Goal: Book appointment/travel/reservation

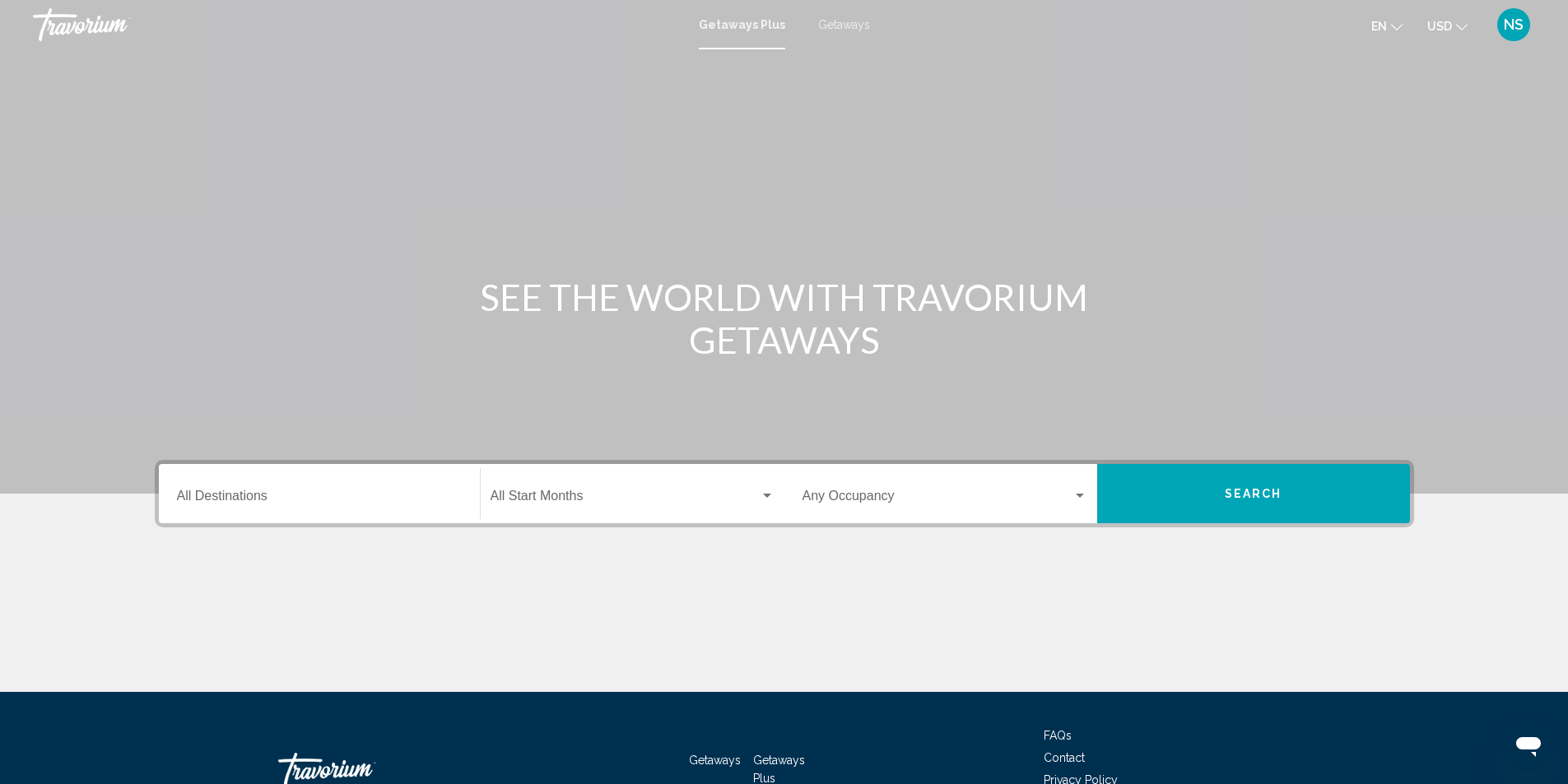
click at [210, 492] on input "Destination All Destinations" at bounding box center [319, 499] width 285 height 15
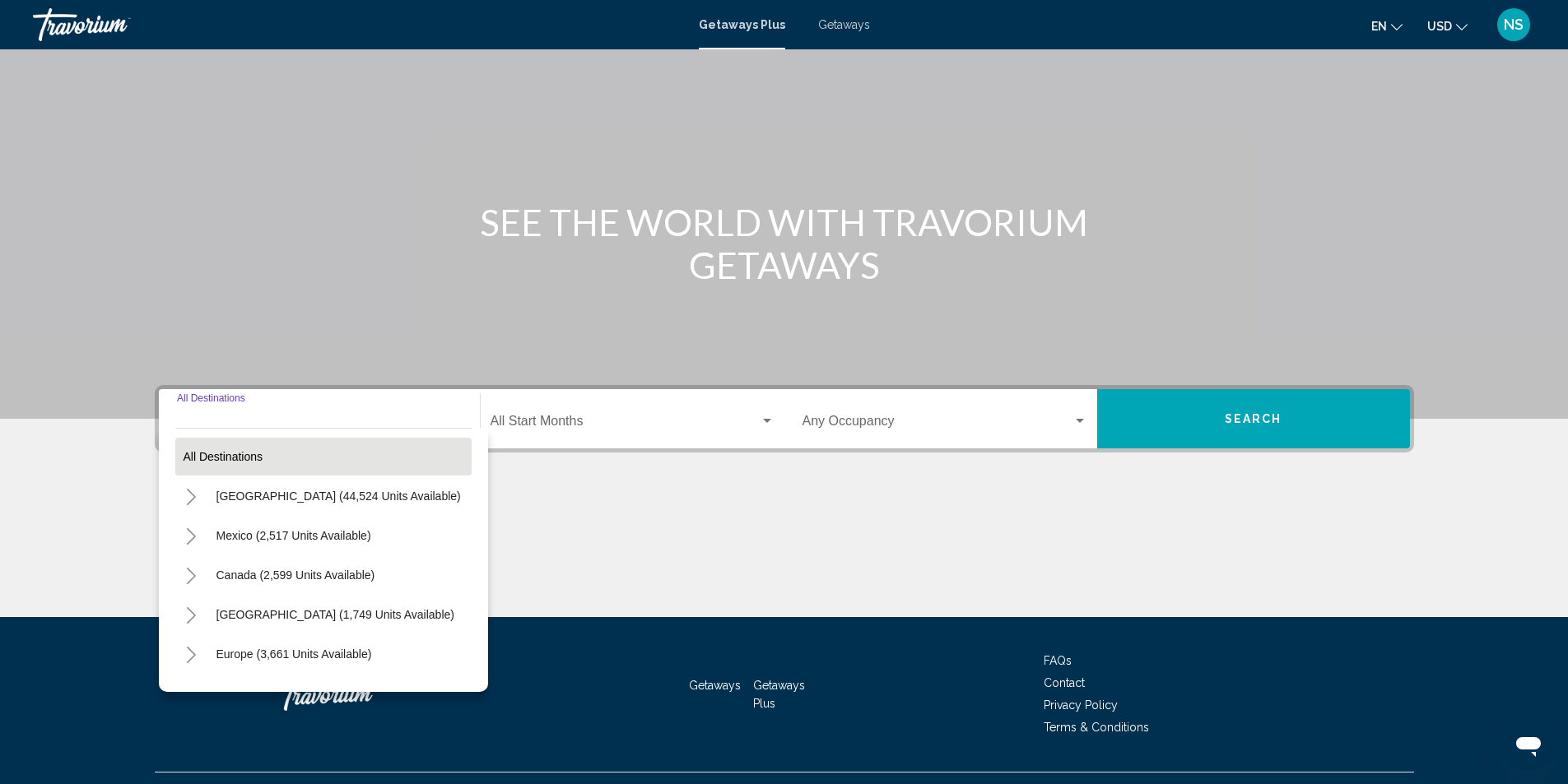
scroll to position [110, 0]
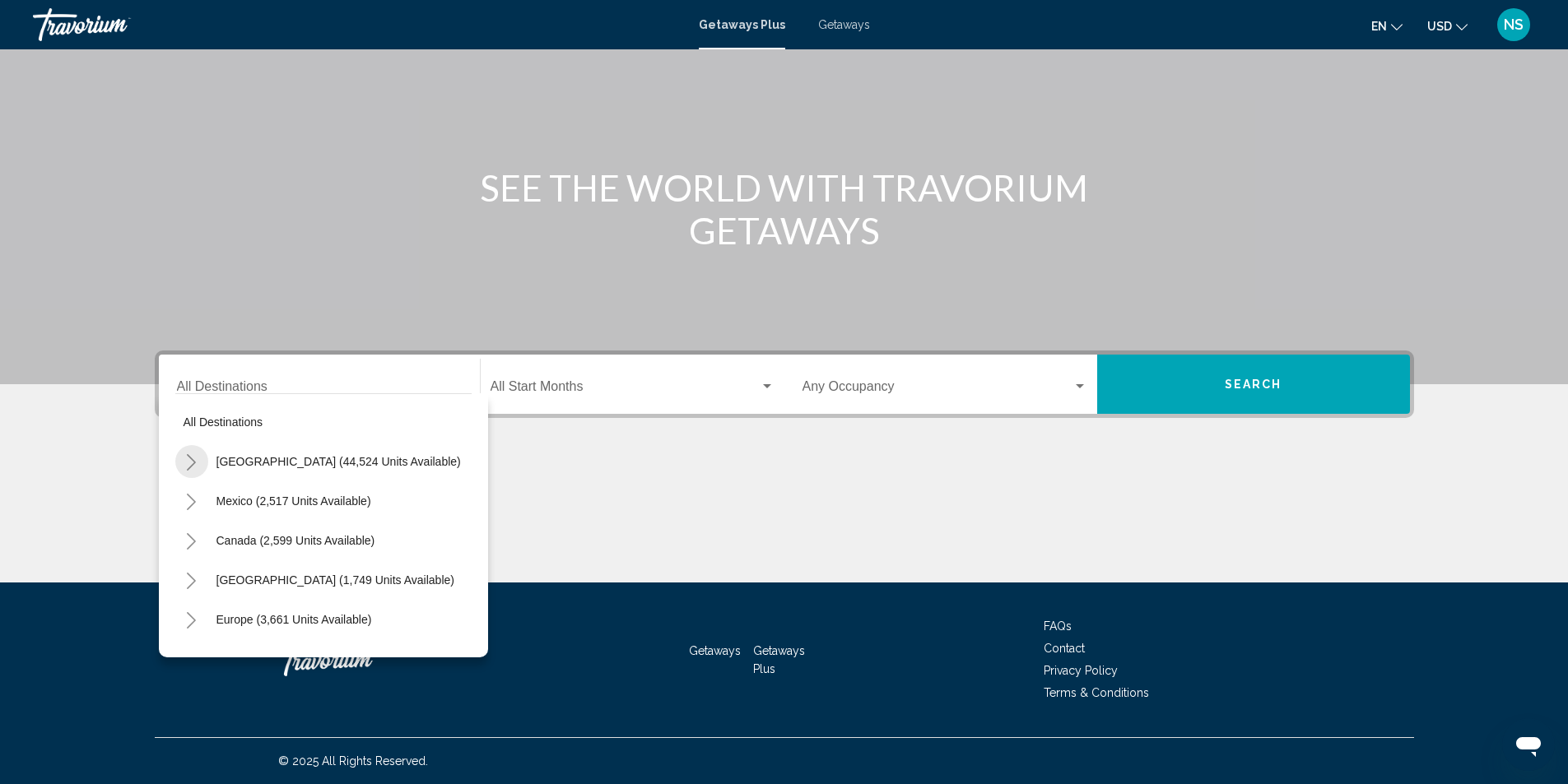
click at [187, 458] on icon "Toggle United States (44,524 units available)" at bounding box center [191, 462] width 12 height 17
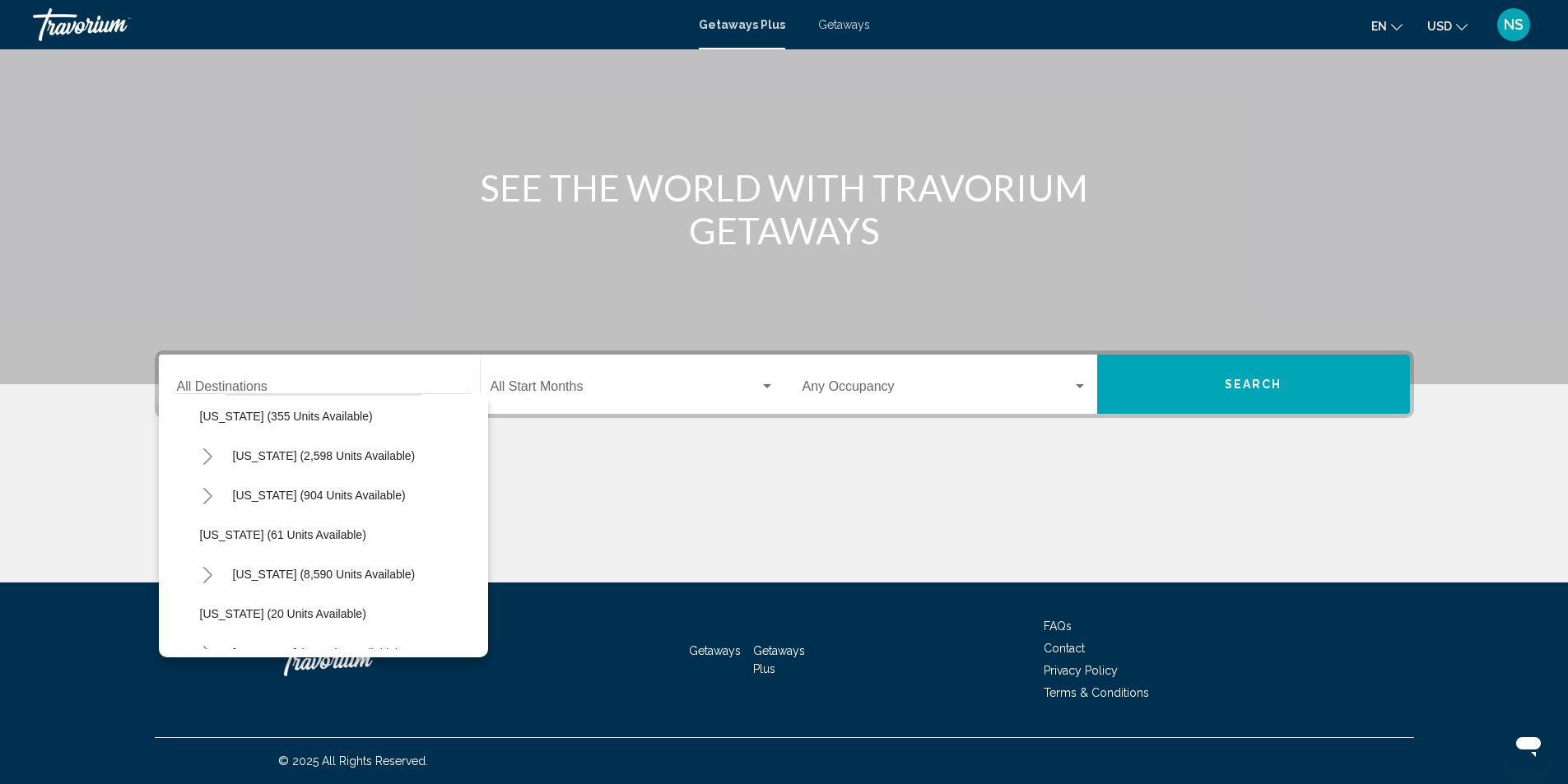
scroll to position [164, 0]
click at [205, 457] on icon "Toggle California (2,598 units available)" at bounding box center [208, 456] width 12 height 17
click at [244, 609] on span "San Diego & Southern (536 units available)" at bounding box center [328, 613] width 223 height 13
type input "**********"
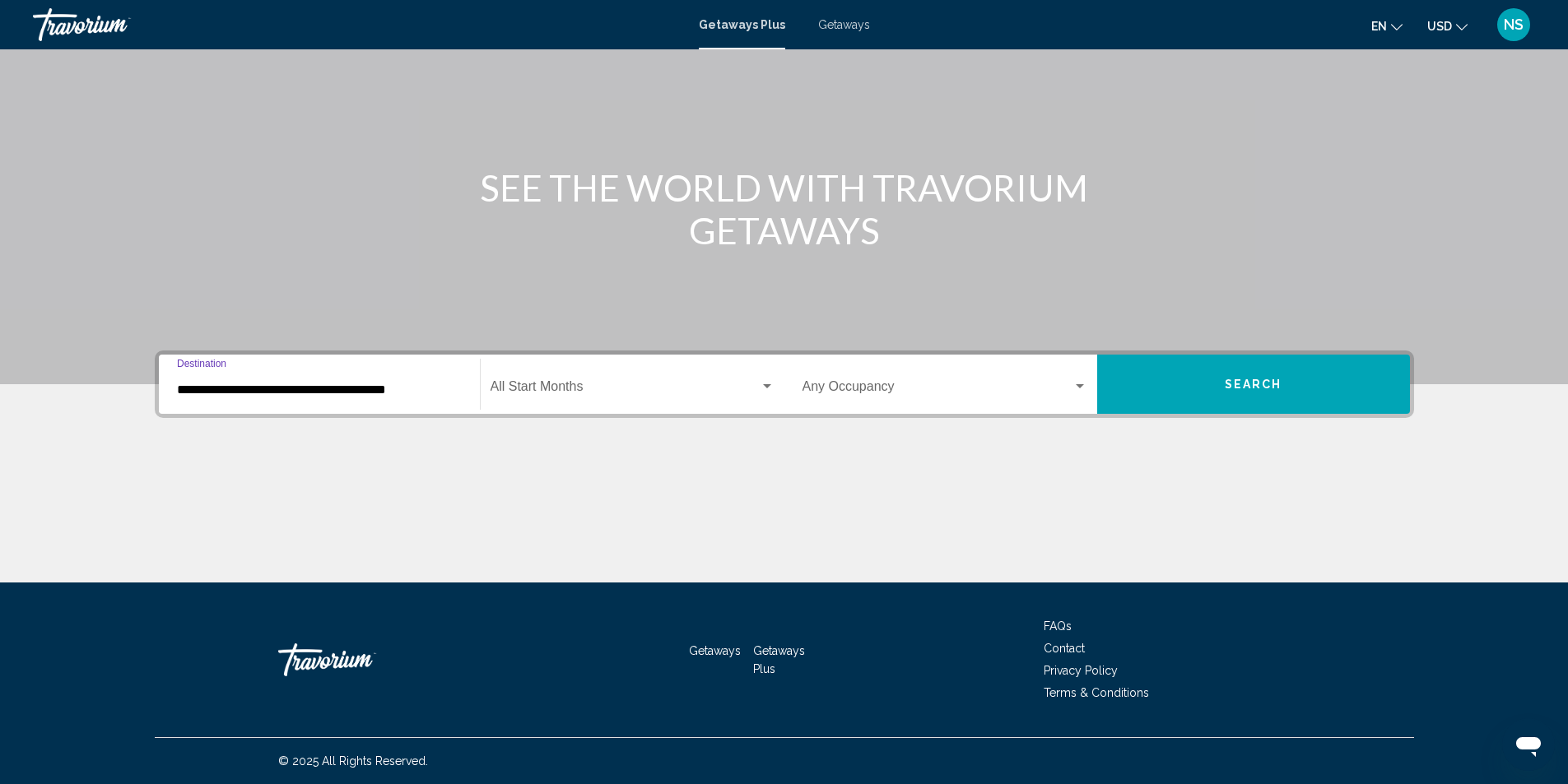
click at [1203, 382] on button "Search" at bounding box center [1254, 384] width 313 height 59
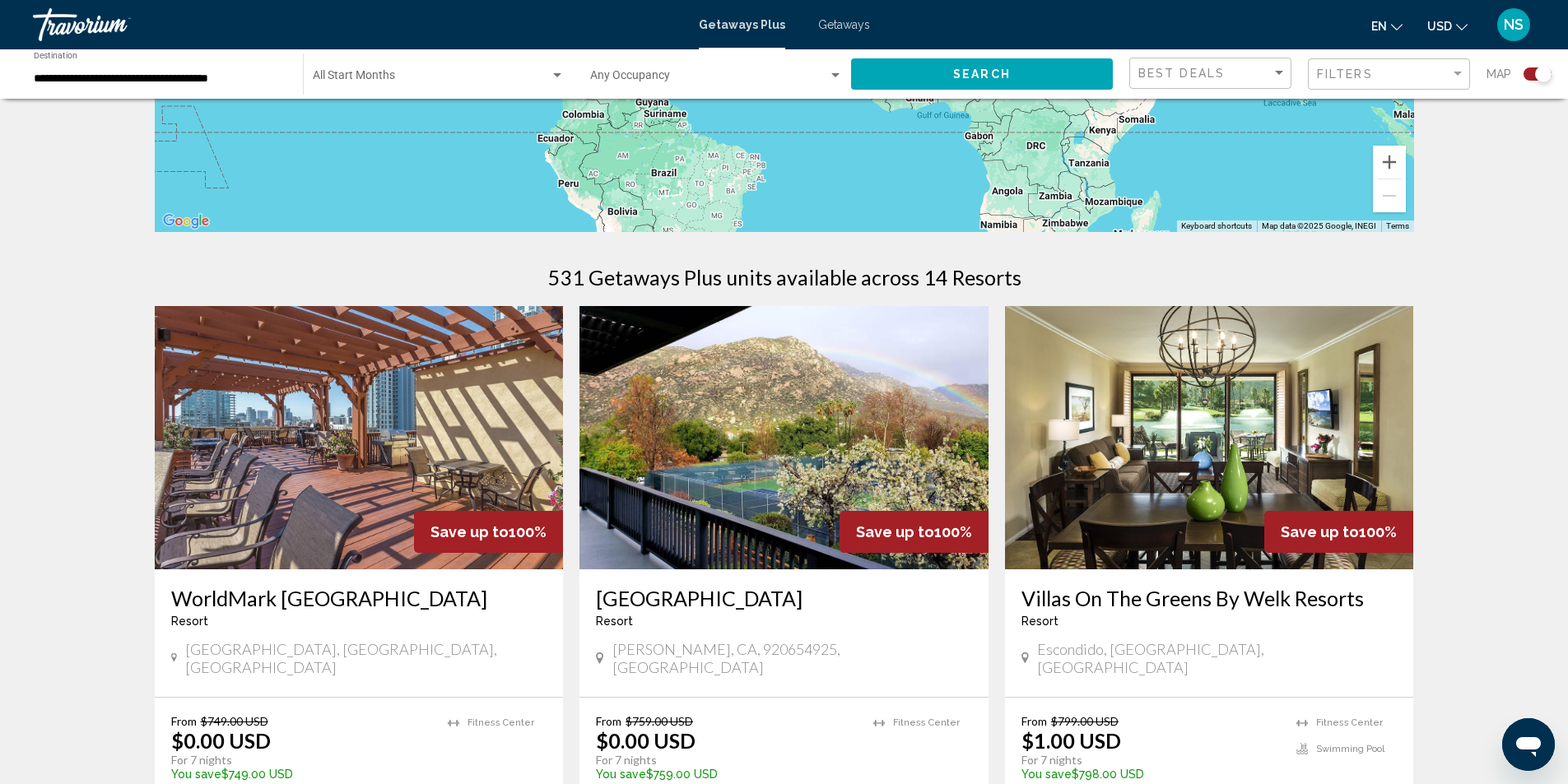
scroll to position [412, 0]
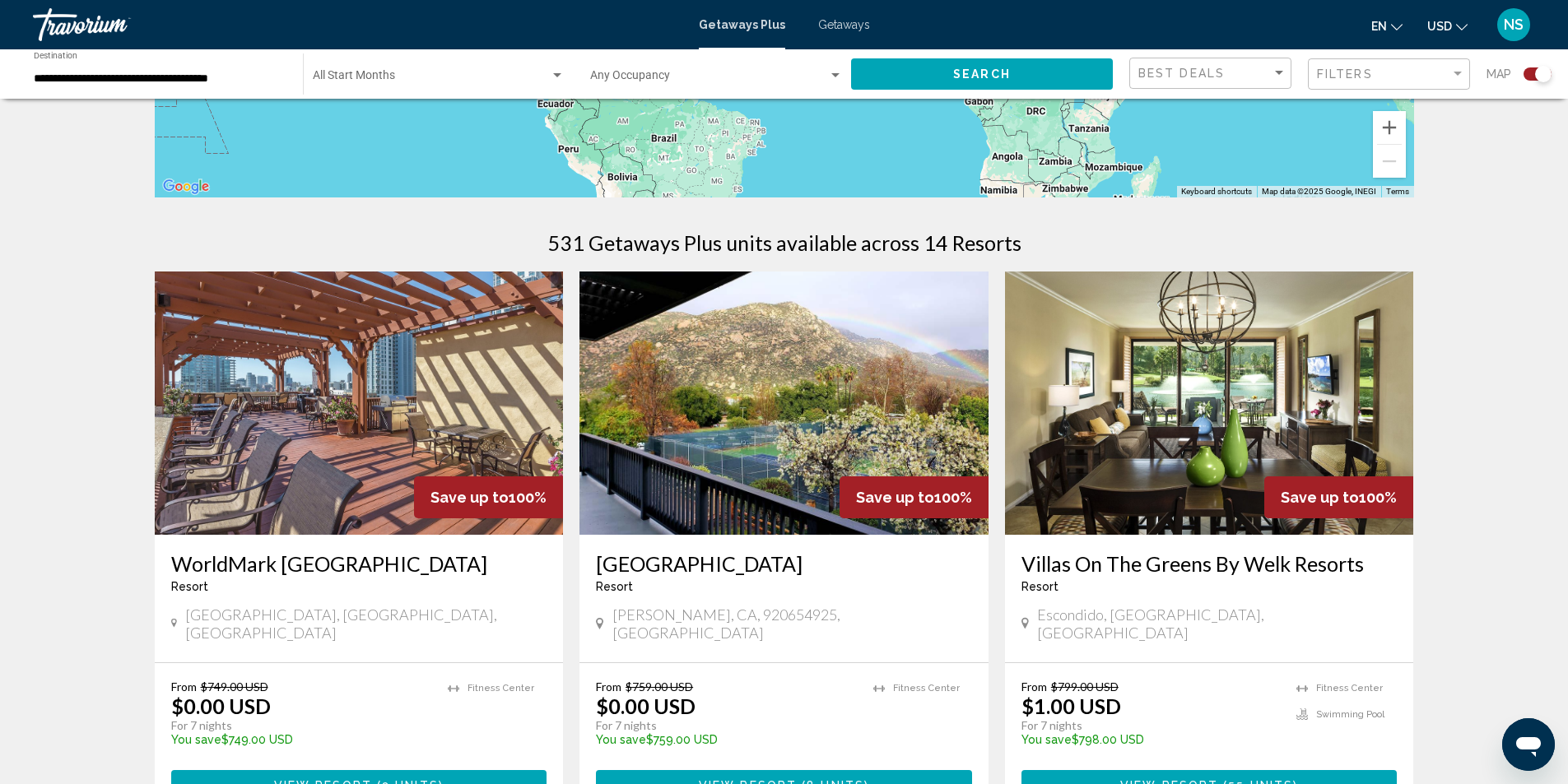
click at [392, 458] on img "Main content" at bounding box center [359, 403] width 409 height 263
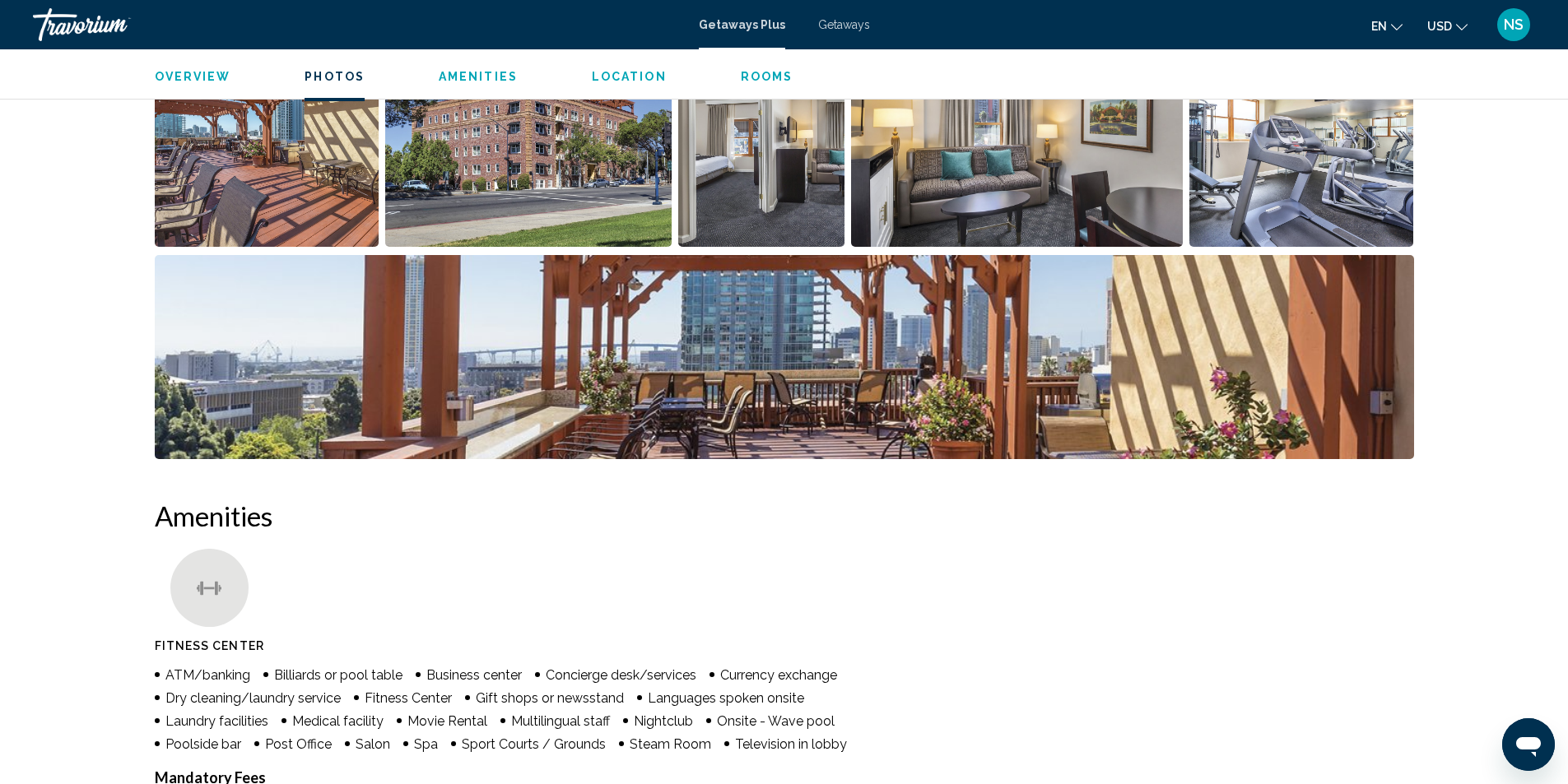
scroll to position [741, 0]
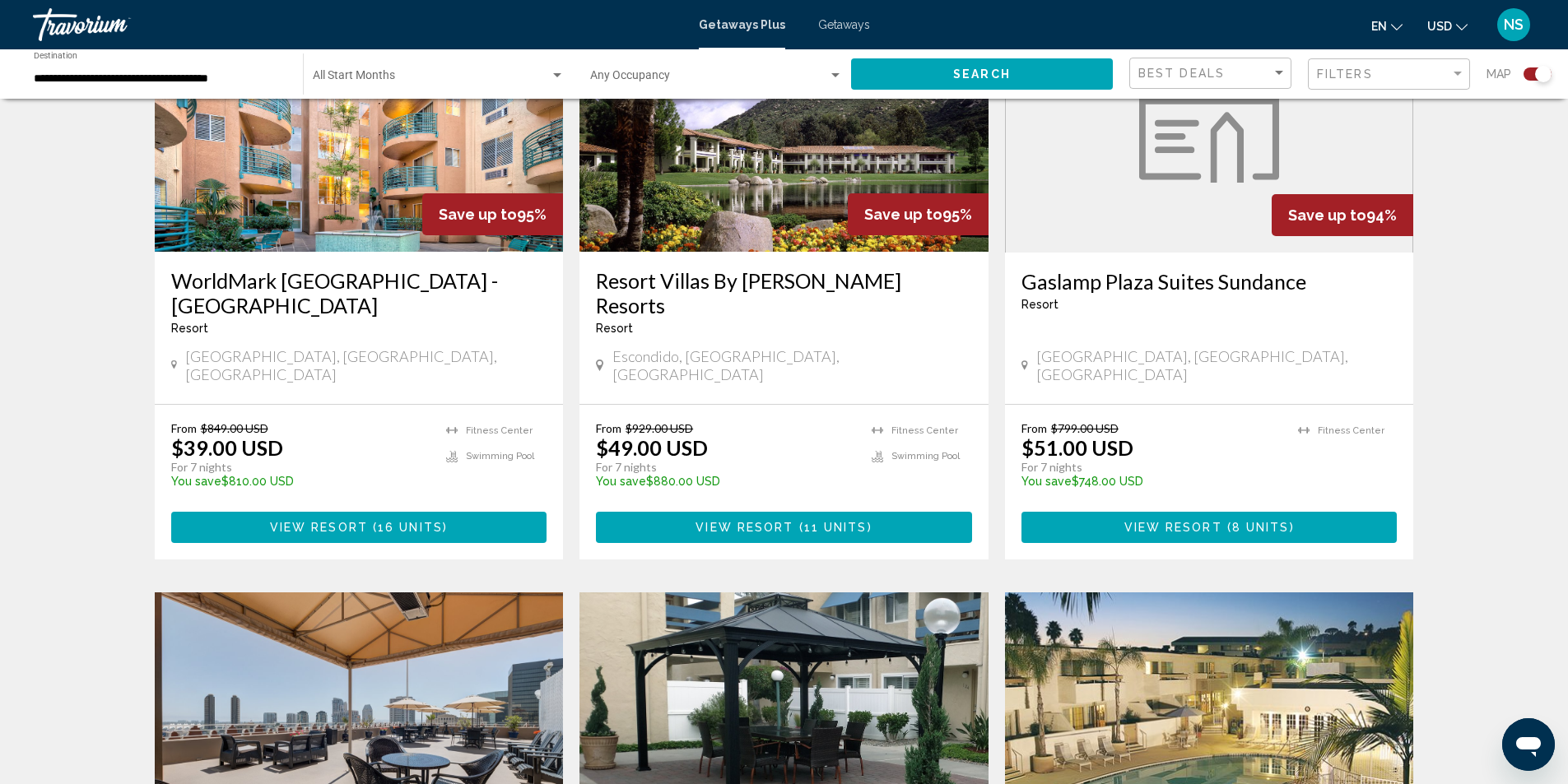
scroll to position [1069, 0]
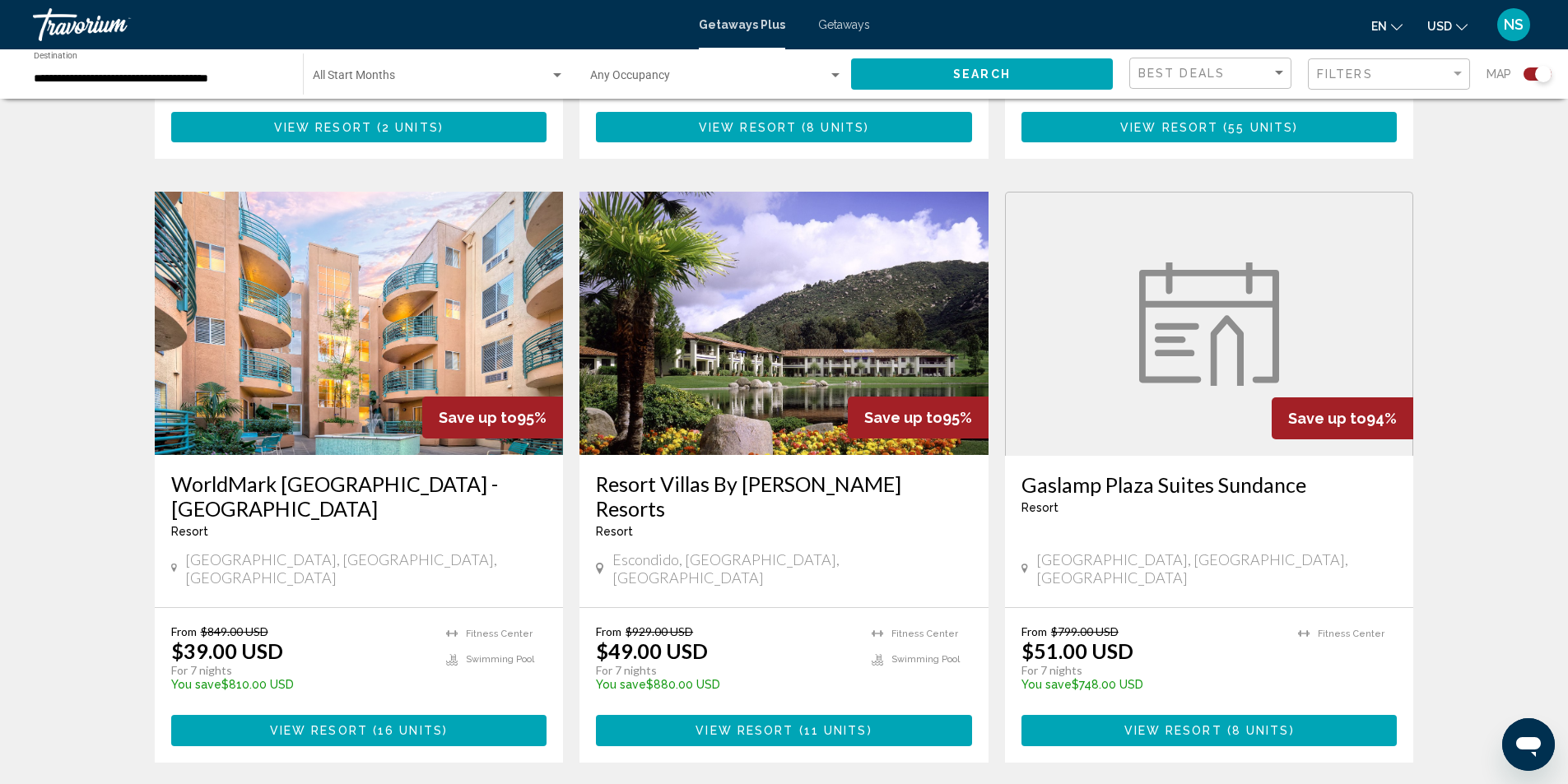
click at [421, 345] on img "Main content" at bounding box center [359, 323] width 409 height 263
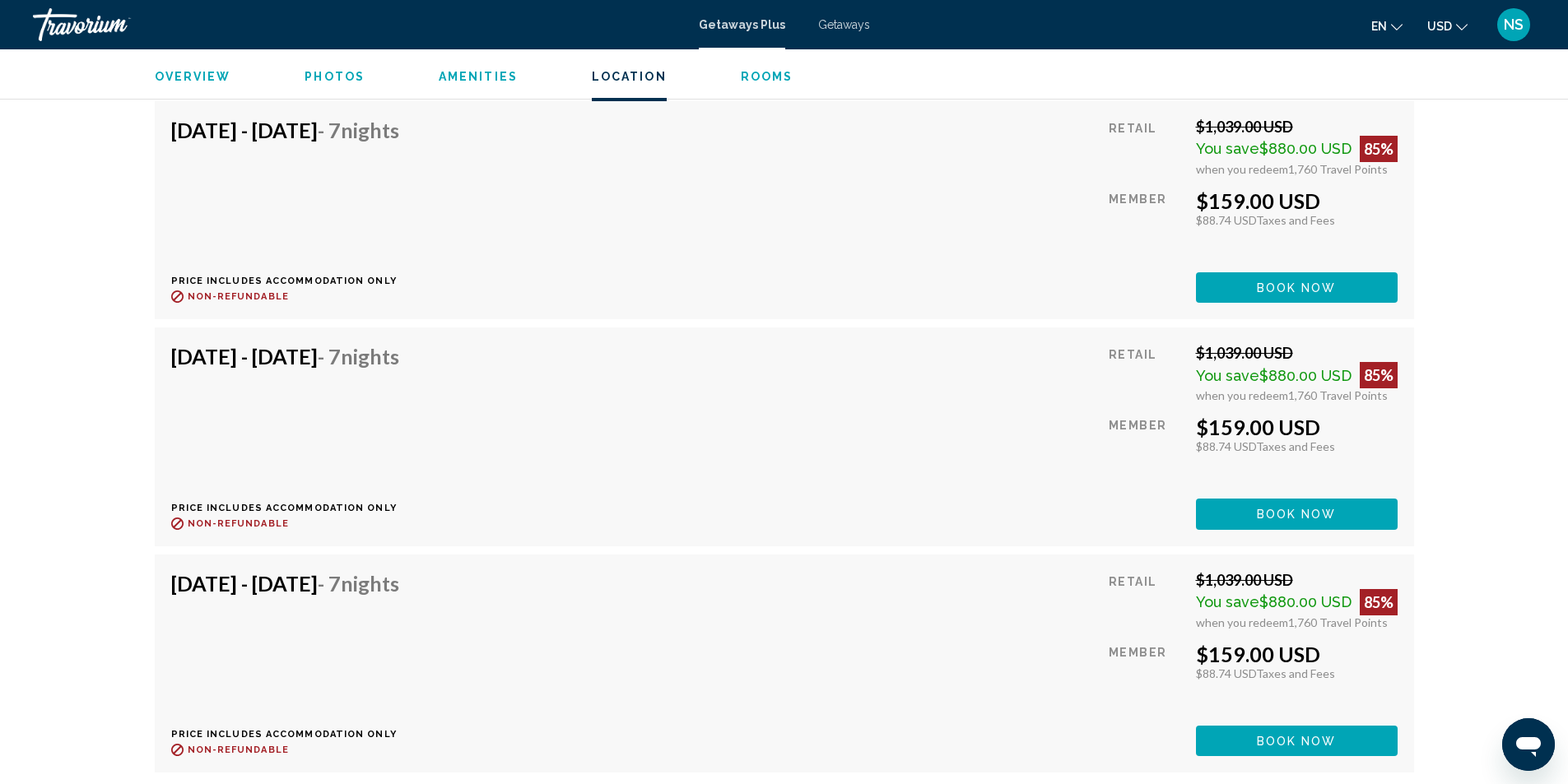
scroll to position [5430, 0]
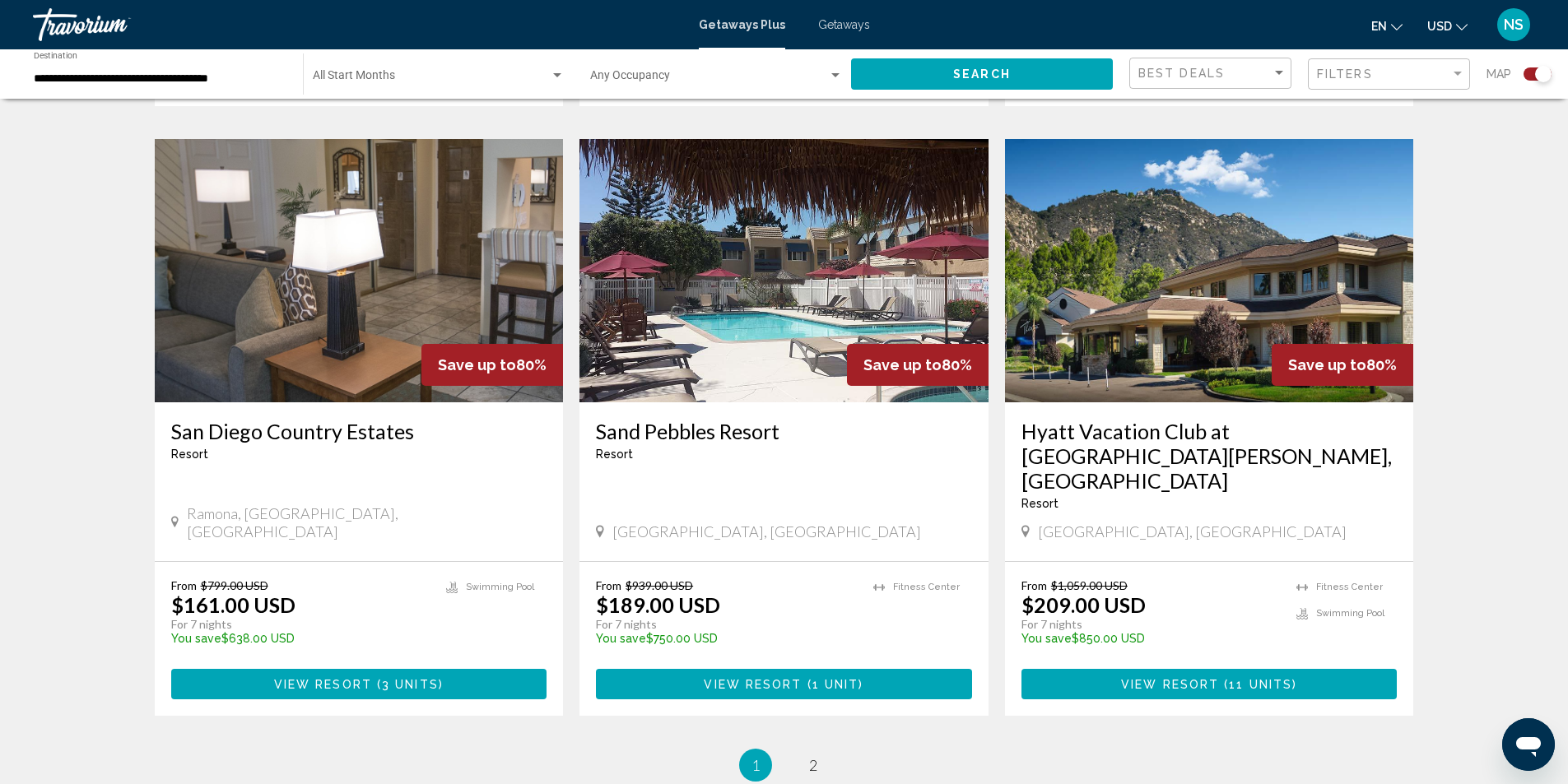
scroll to position [2434, 0]
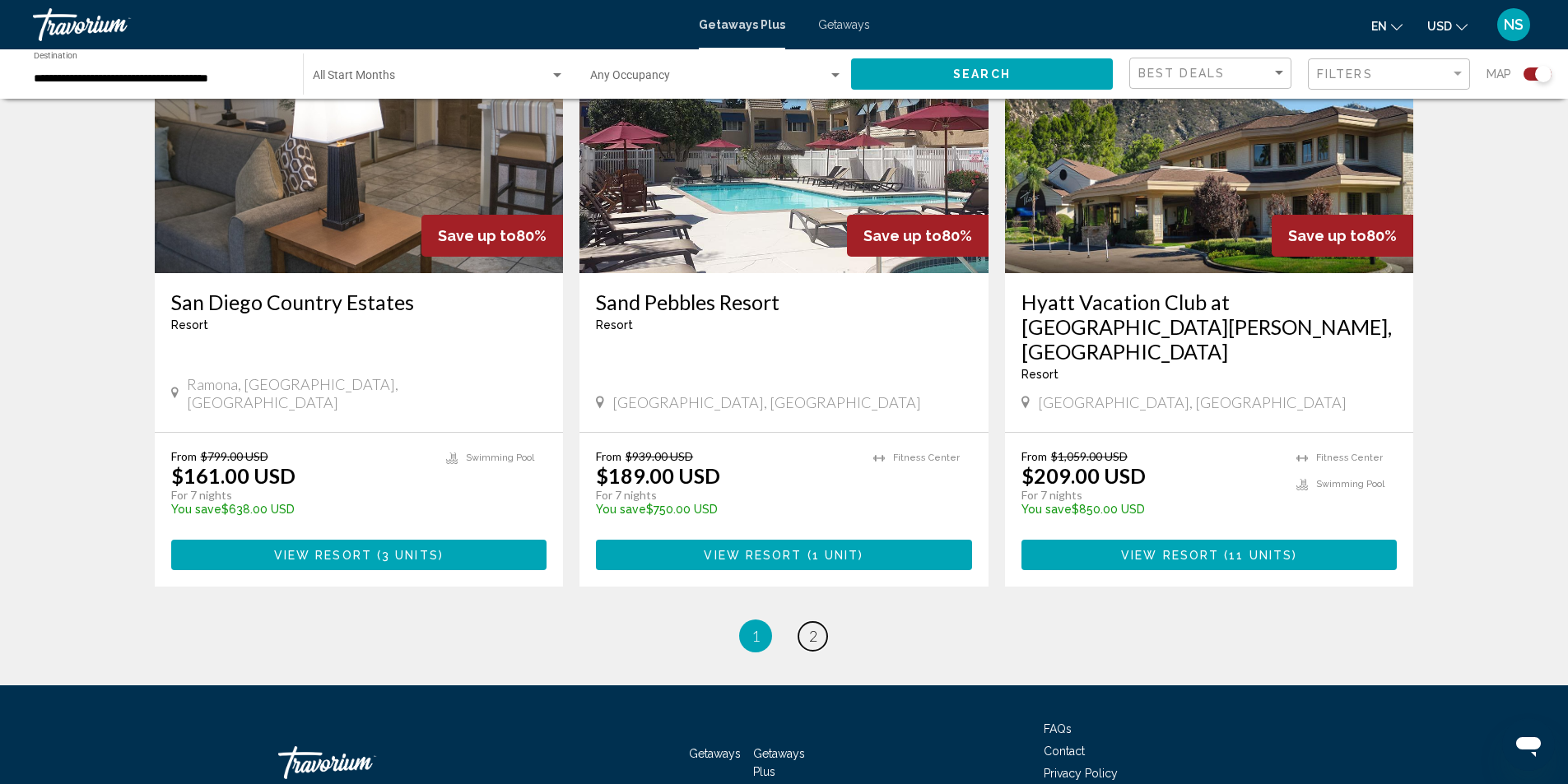
click at [809, 627] on span "2" at bounding box center [813, 636] width 8 height 18
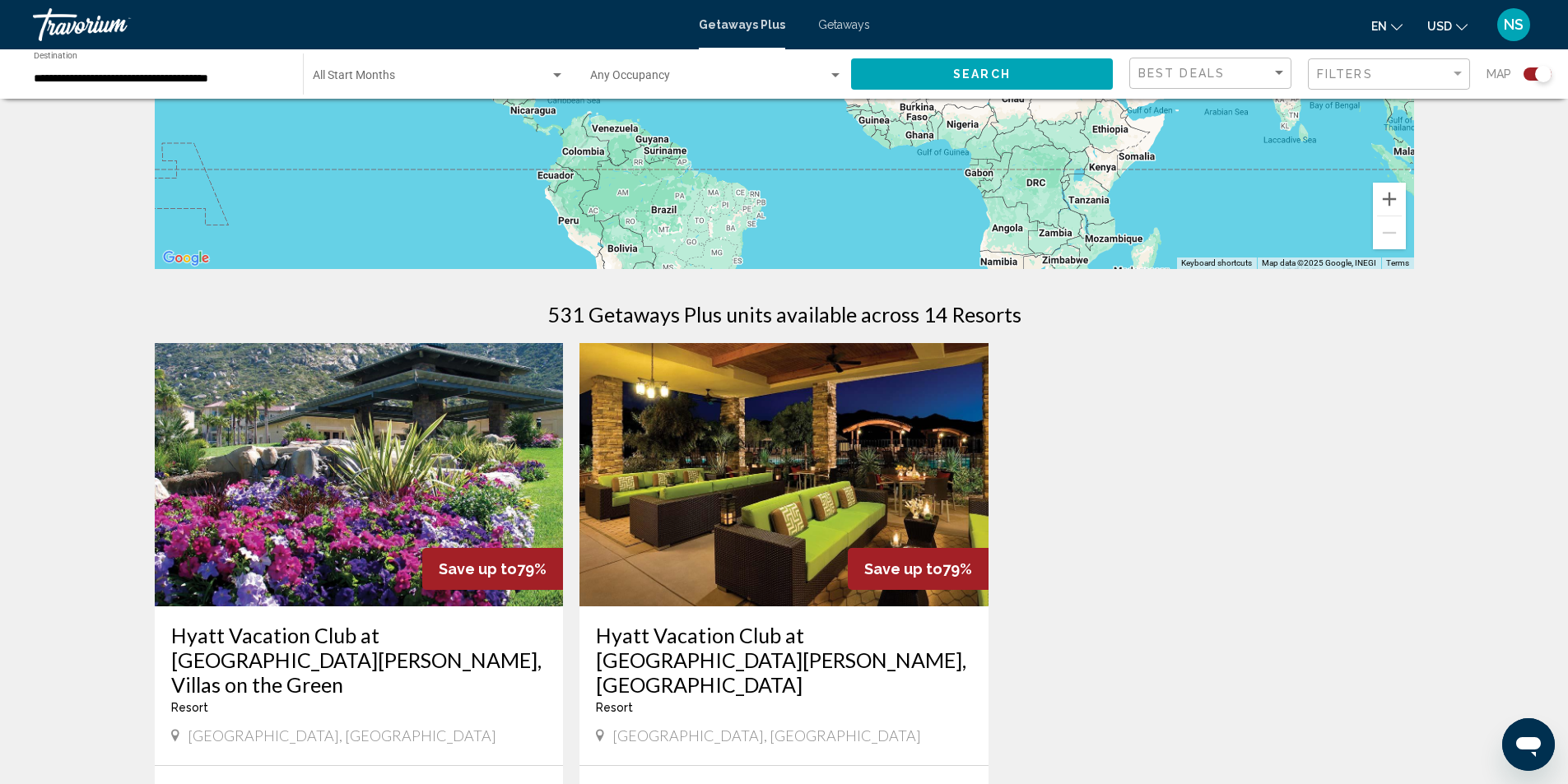
scroll to position [493, 0]
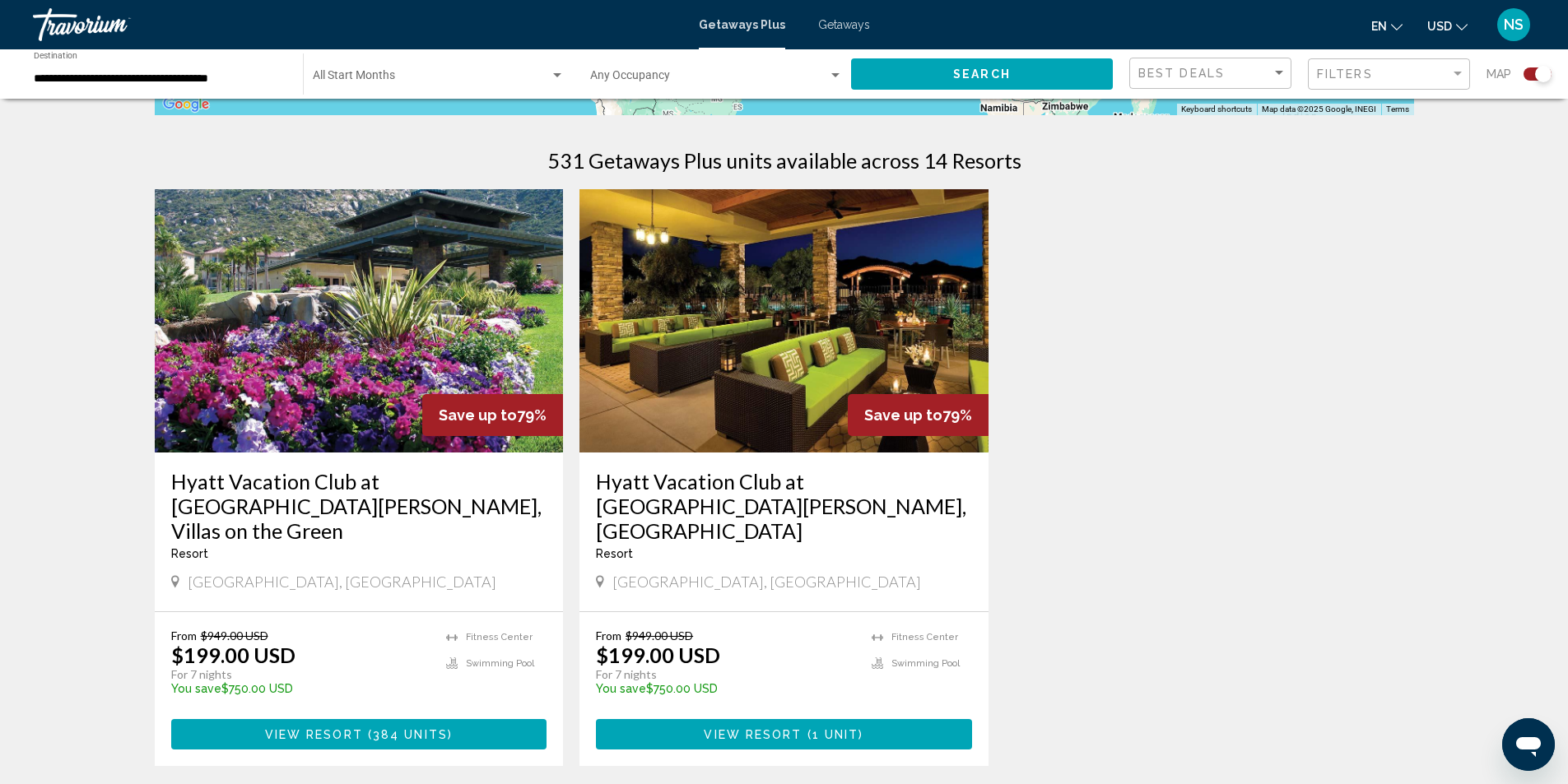
click at [752, 364] on img "Main content" at bounding box center [784, 321] width 409 height 263
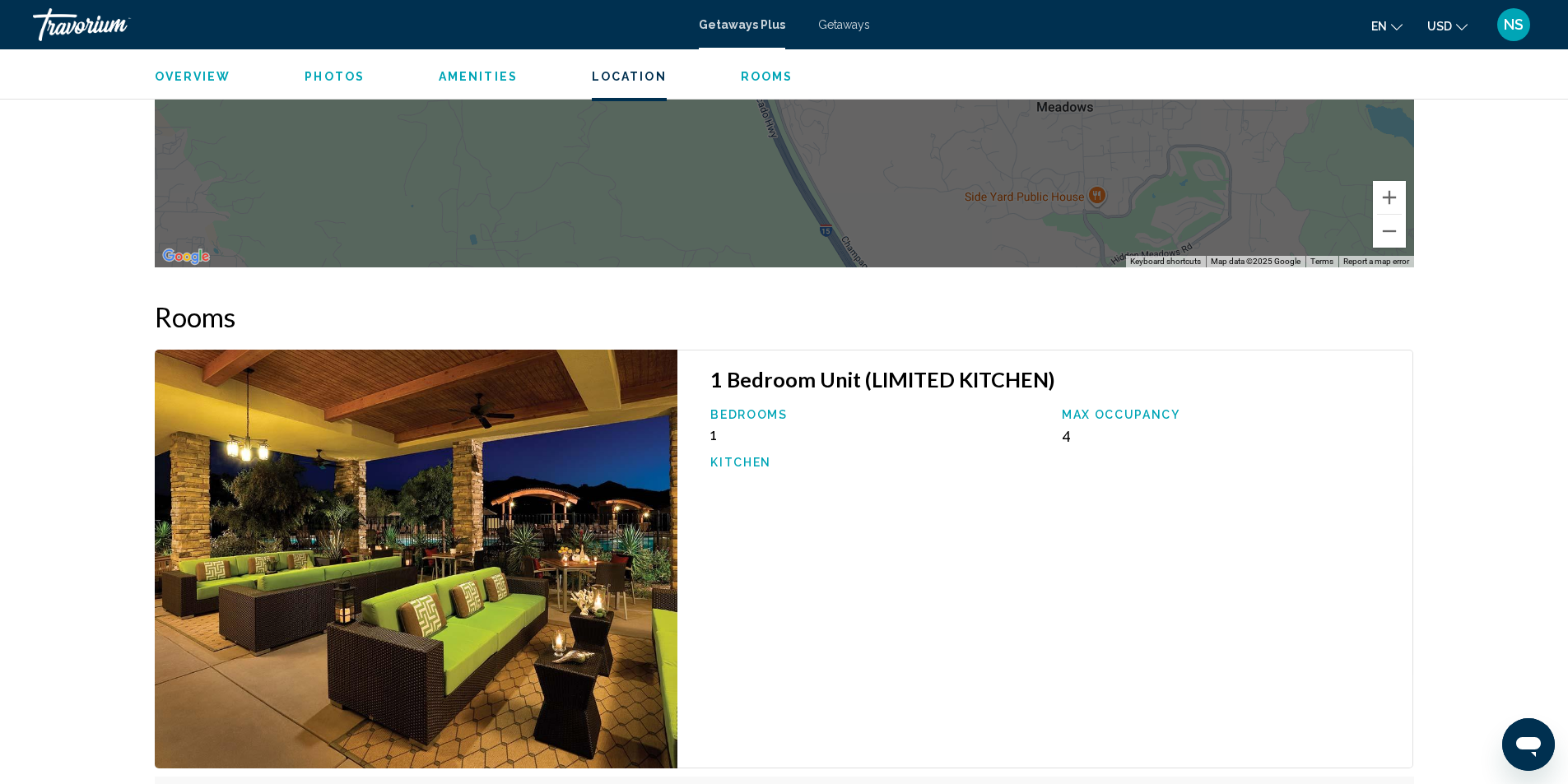
scroll to position [2468, 0]
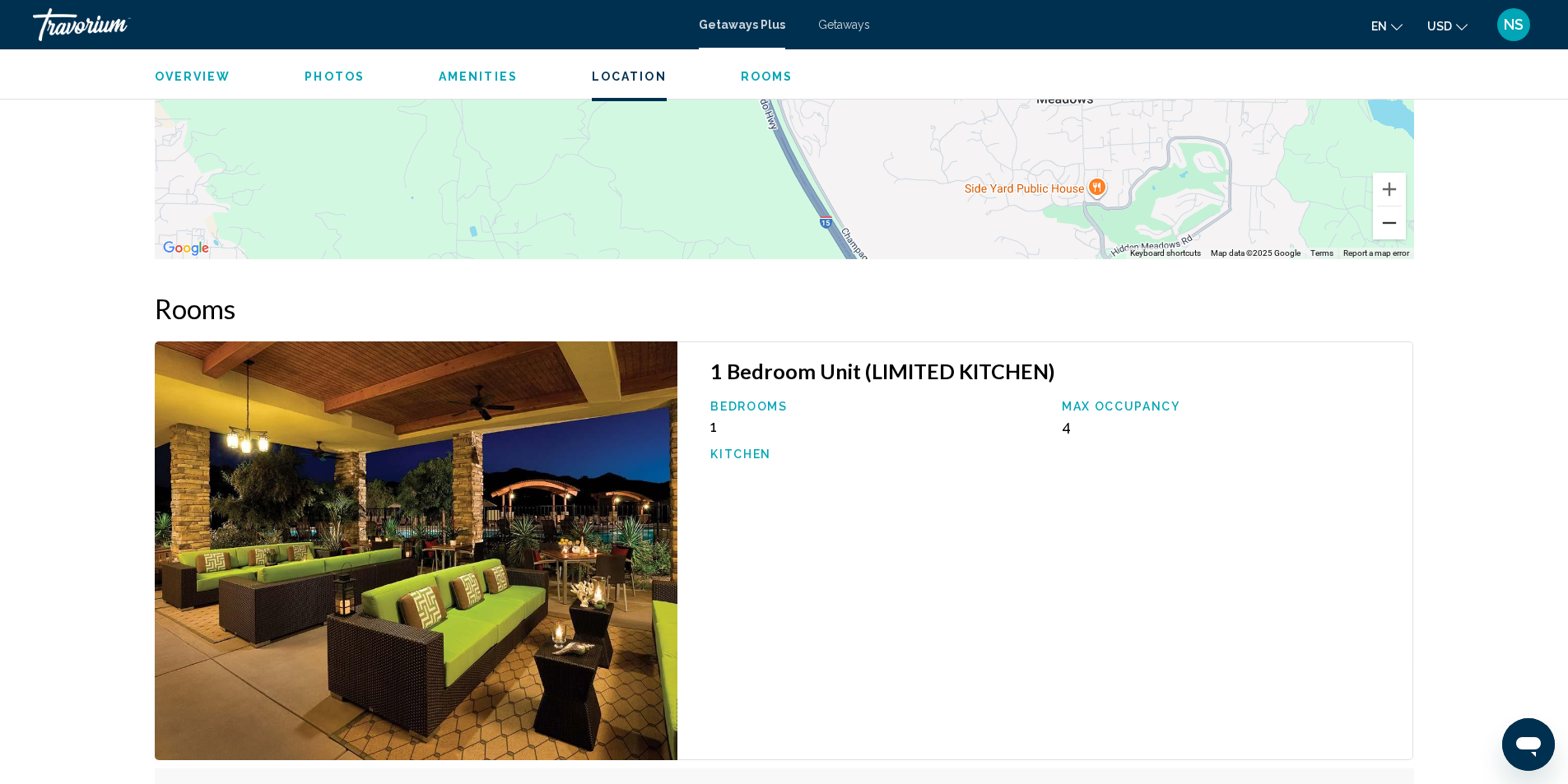
click at [1378, 206] on button "Zoom out" at bounding box center [1389, 222] width 33 height 32
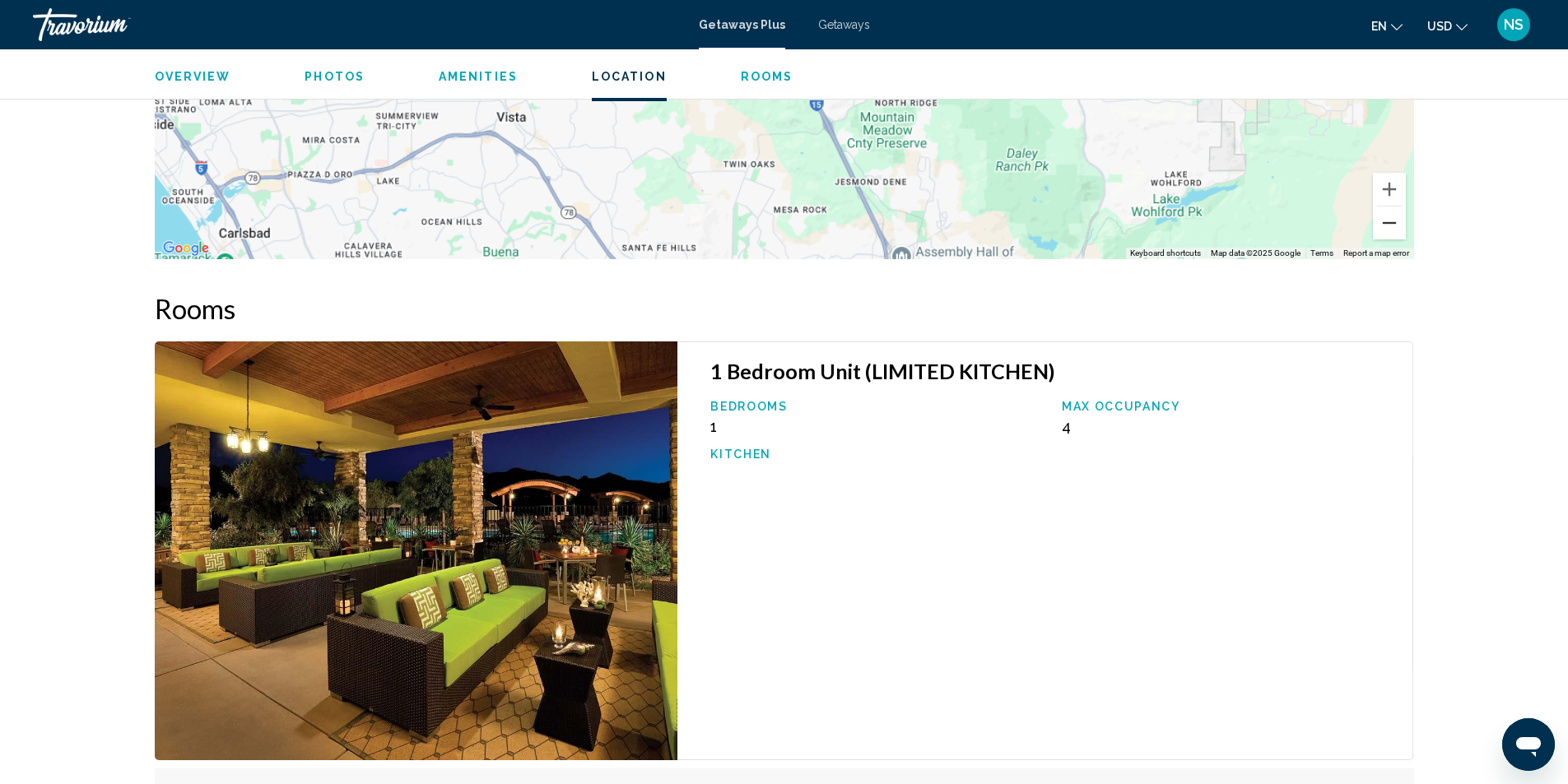
click at [1378, 206] on button "Zoom out" at bounding box center [1389, 222] width 33 height 32
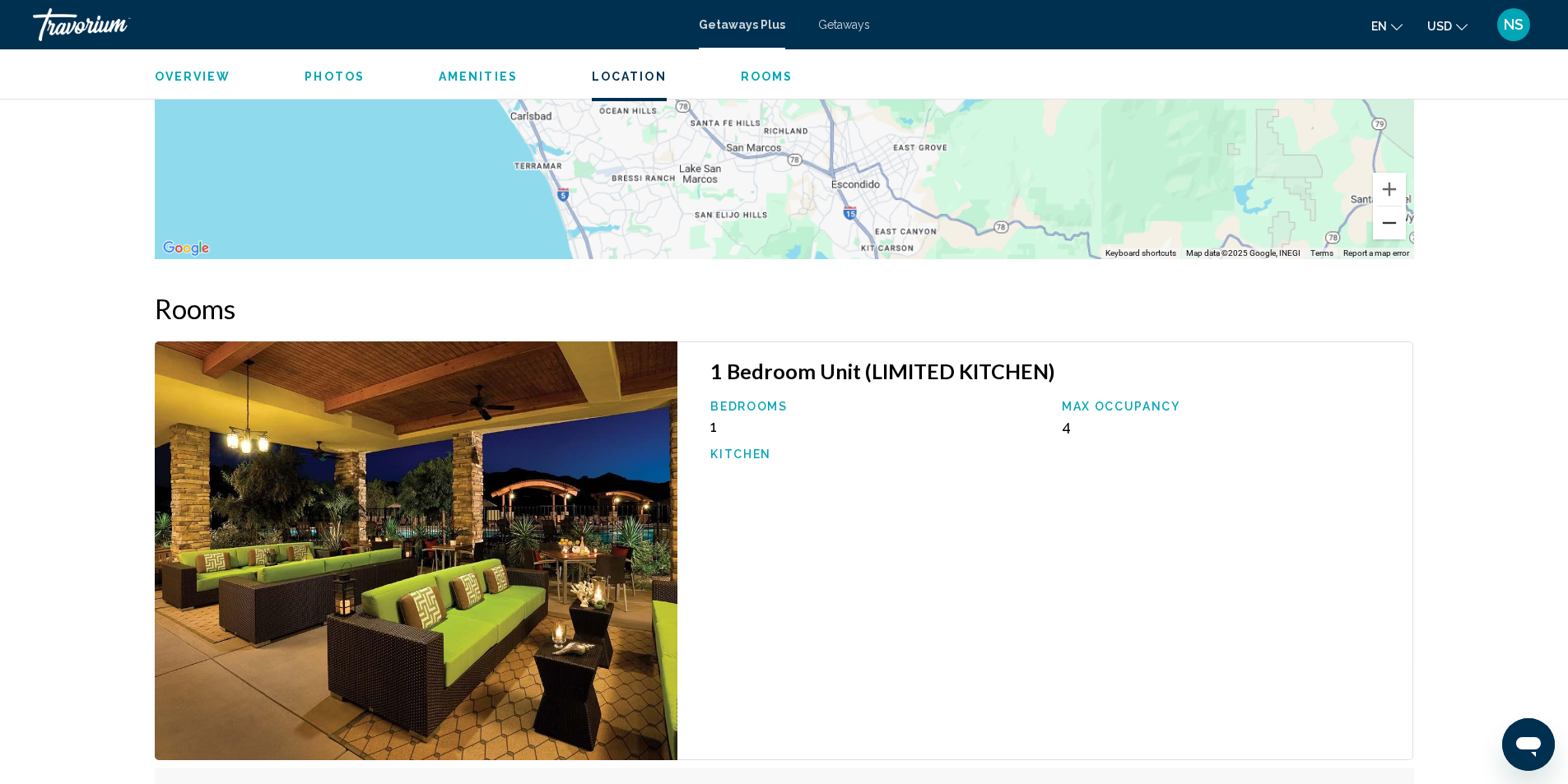
click at [1379, 206] on button "Zoom out" at bounding box center [1389, 222] width 33 height 32
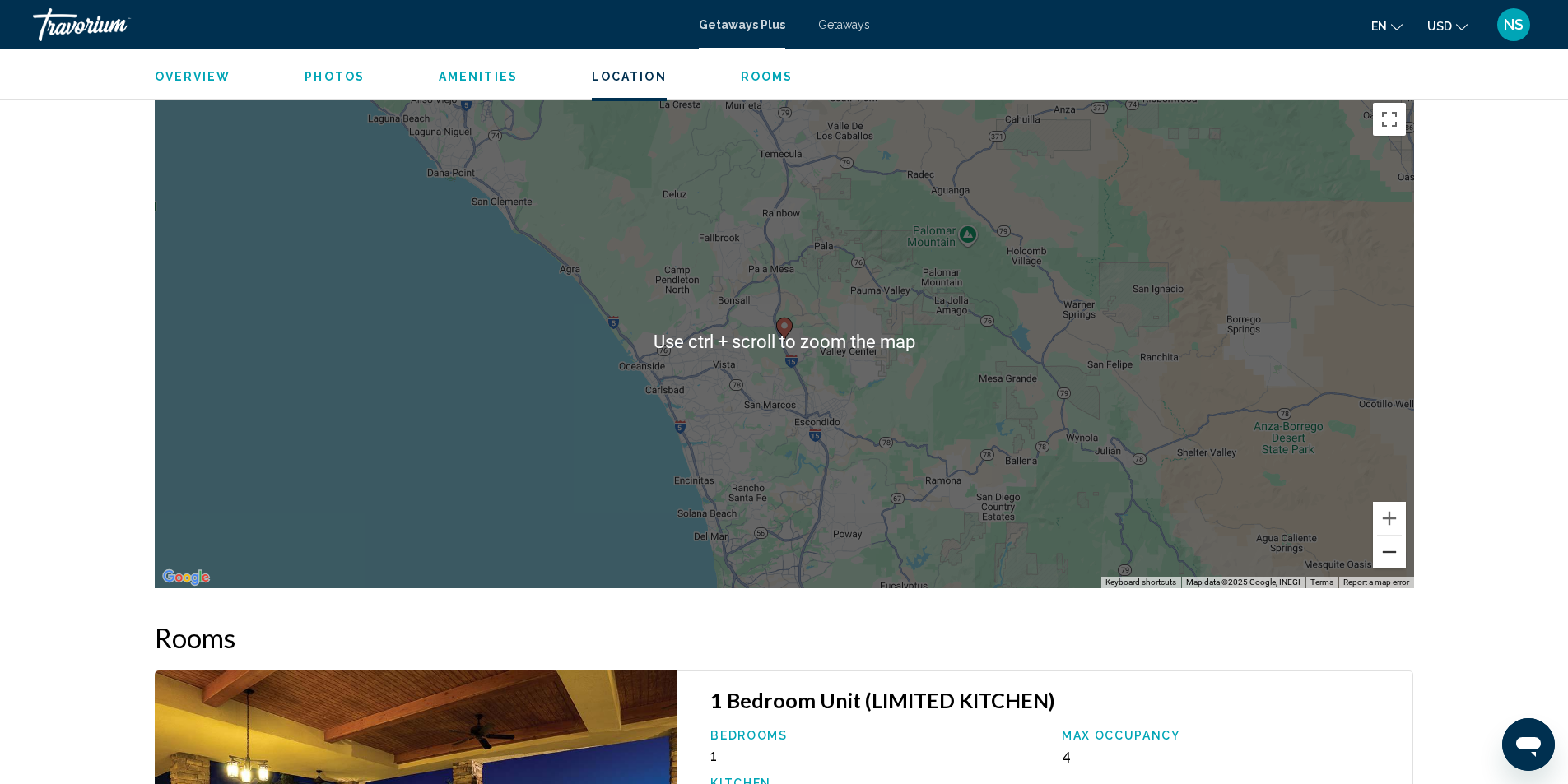
scroll to position [2057, 0]
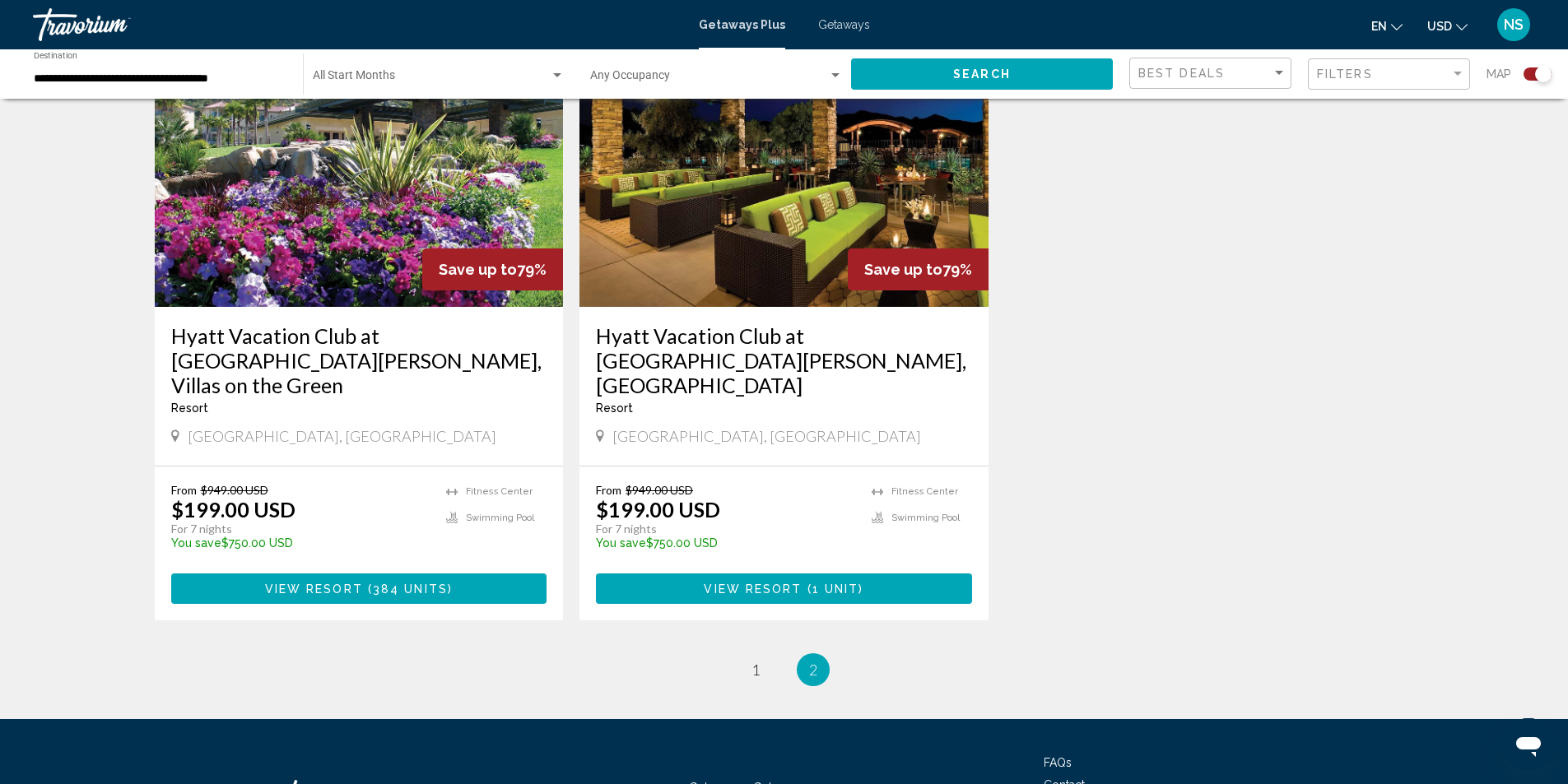
scroll to position [752, 0]
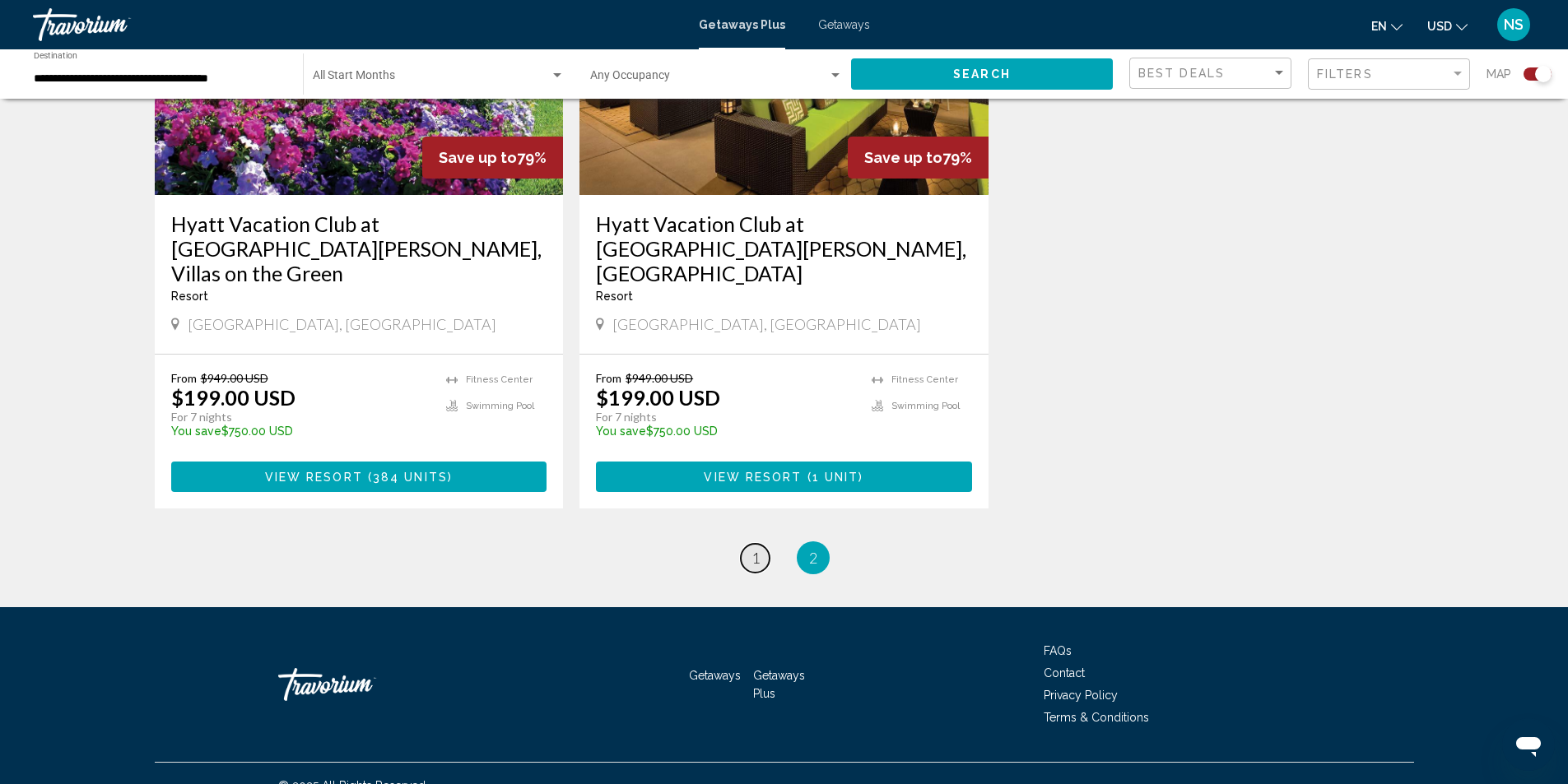
click at [752, 549] on span "1" at bounding box center [755, 557] width 8 height 18
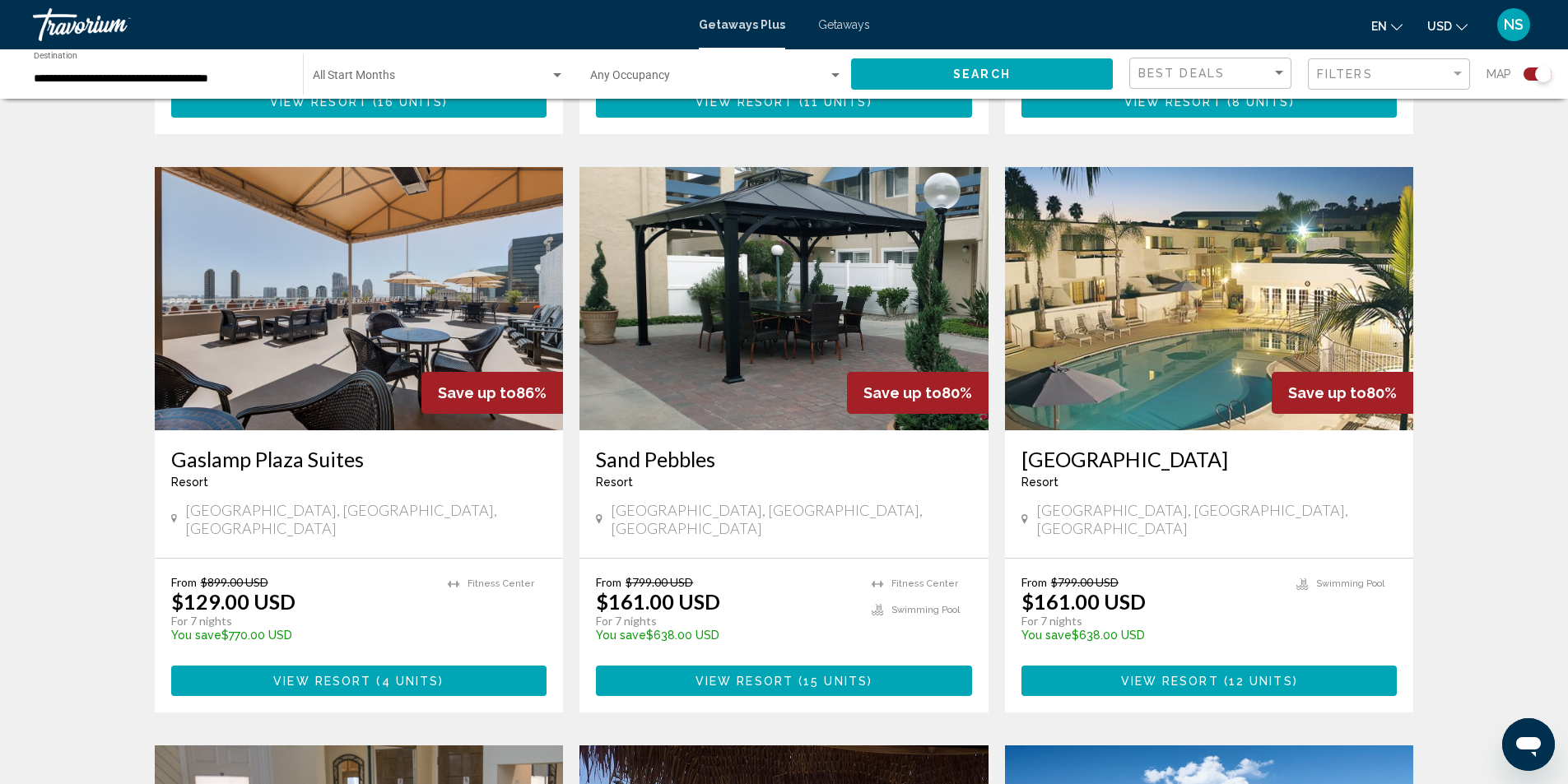
scroll to position [1694, 0]
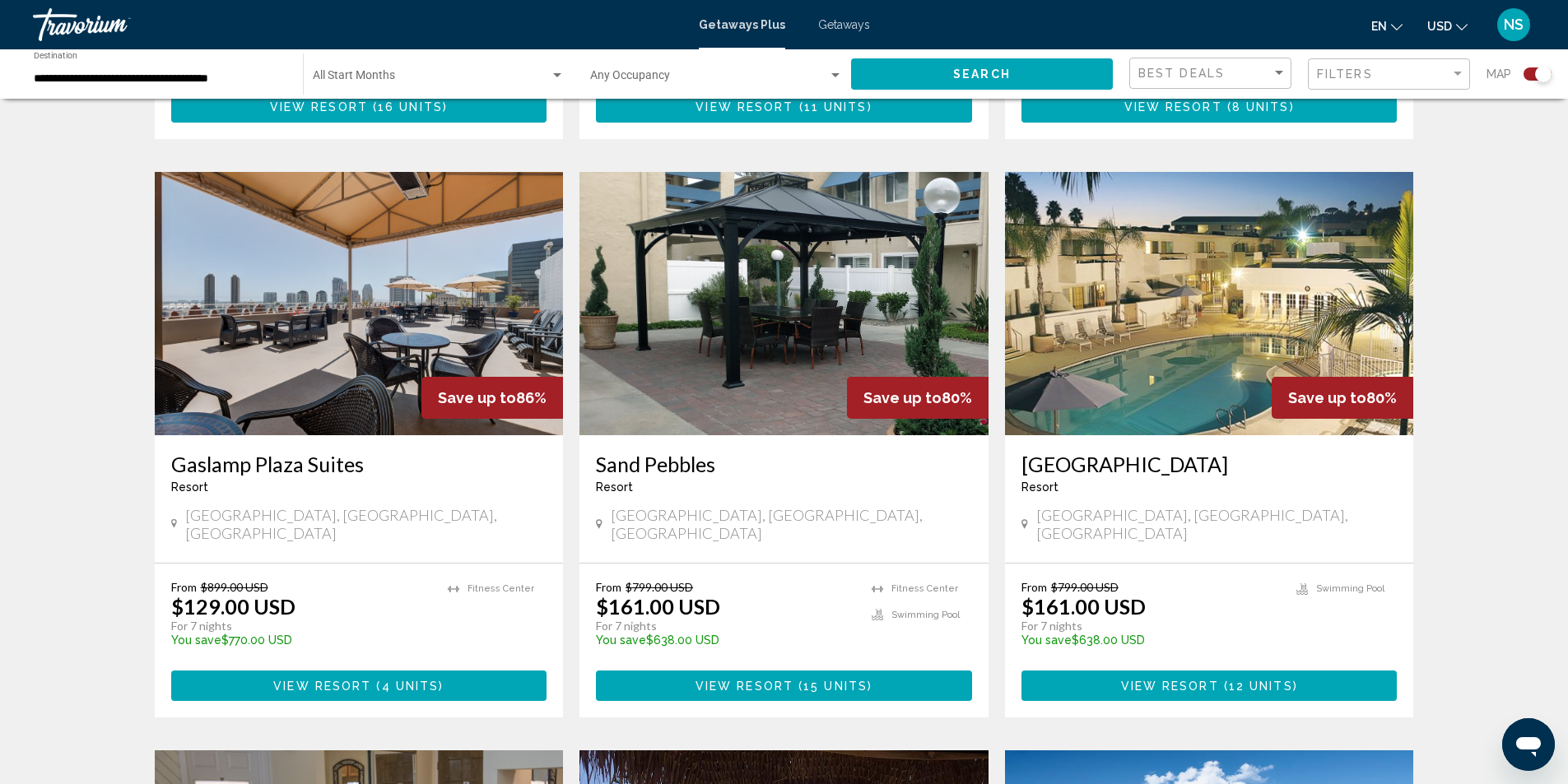
click at [1199, 305] on img "Main content" at bounding box center [1210, 304] width 409 height 263
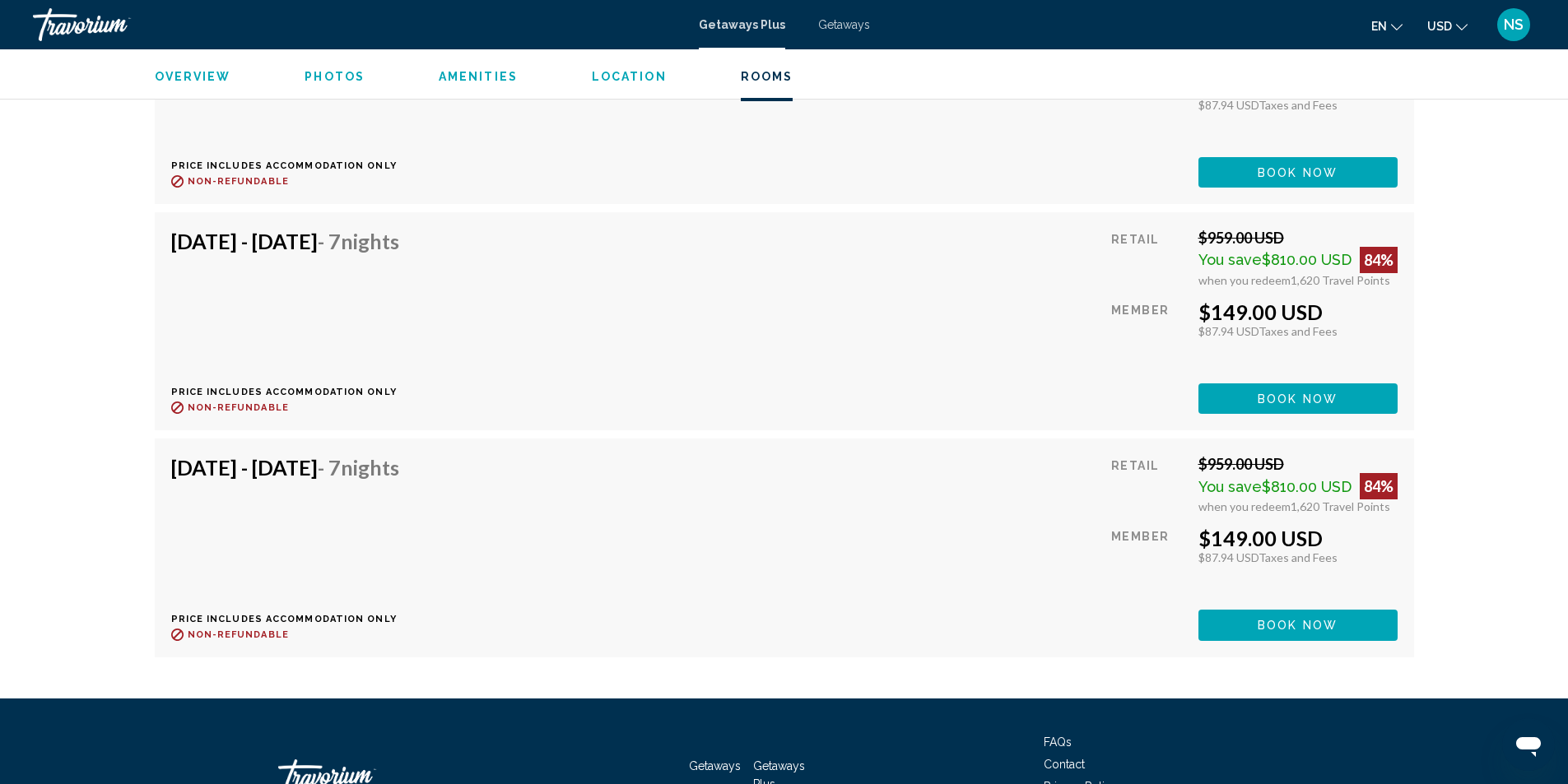
scroll to position [4942, 0]
